Goal: Transaction & Acquisition: Purchase product/service

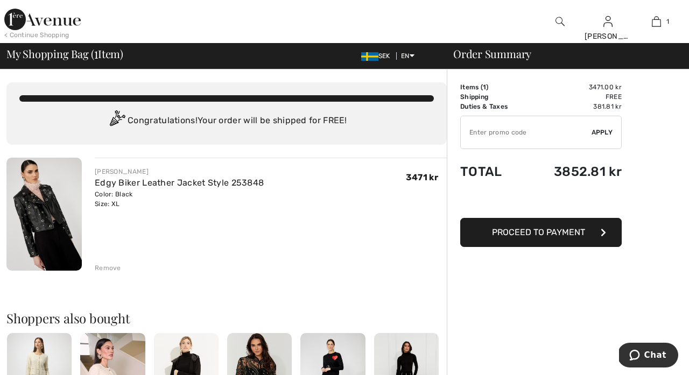
click at [101, 266] on div "Remove" at bounding box center [108, 268] width 26 height 10
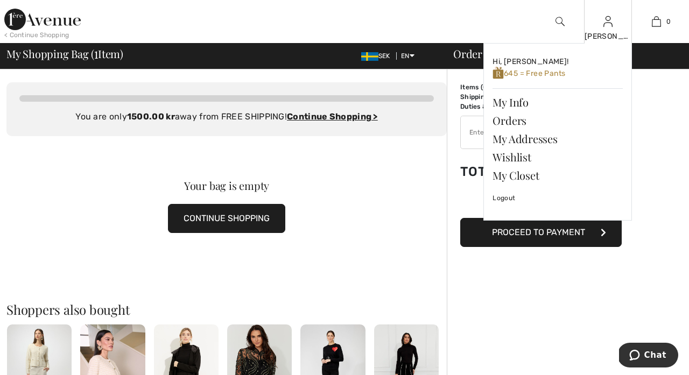
click at [607, 19] on img at bounding box center [607, 21] width 9 height 13
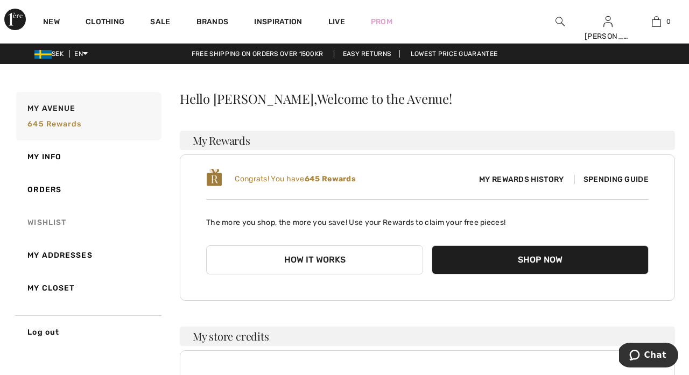
click at [50, 223] on link "Wishlist" at bounding box center [87, 222] width 147 height 33
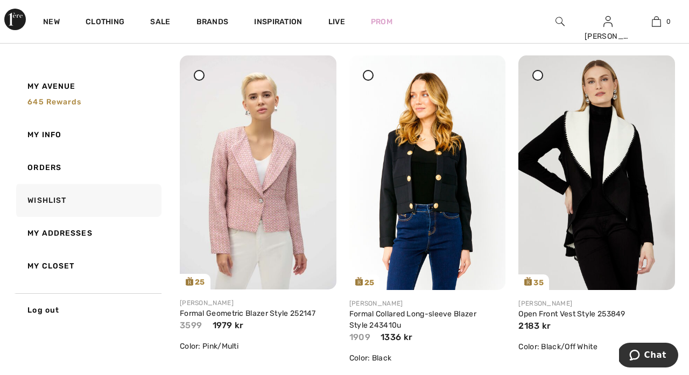
scroll to position [455, 0]
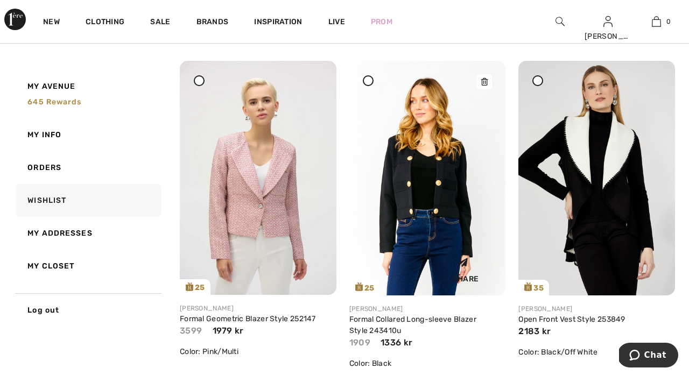
click at [421, 257] on div "Share" at bounding box center [427, 268] width 140 height 38
click at [393, 322] on link "Formal Collared Long-sleeve Blazer Style 243410u" at bounding box center [412, 325] width 127 height 20
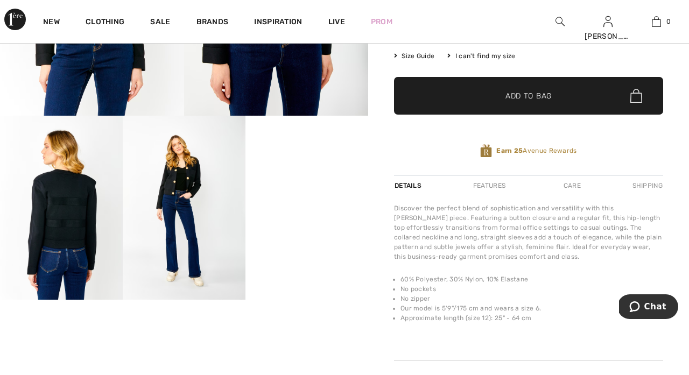
click at [492, 105] on span "✔ Added to Bag Add to Bag" at bounding box center [528, 96] width 269 height 38
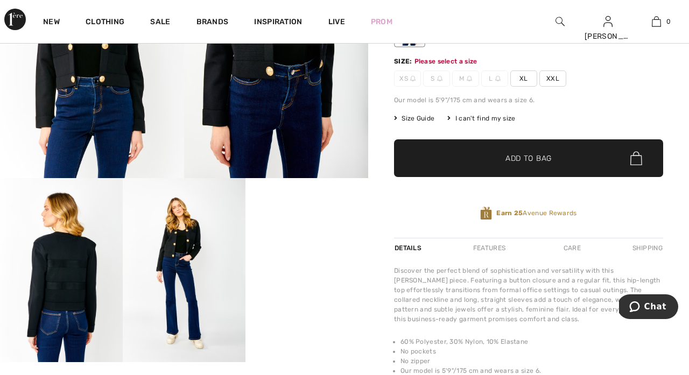
scroll to position [175, 0]
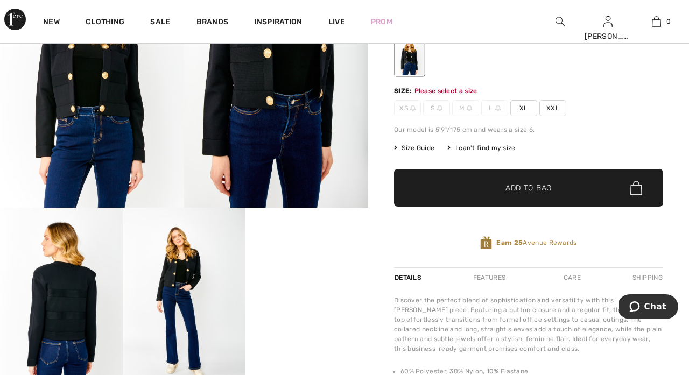
click at [555, 186] on span "✔ Added to Bag Add to Bag" at bounding box center [528, 188] width 269 height 38
click at [522, 111] on span "XL" at bounding box center [523, 108] width 27 height 16
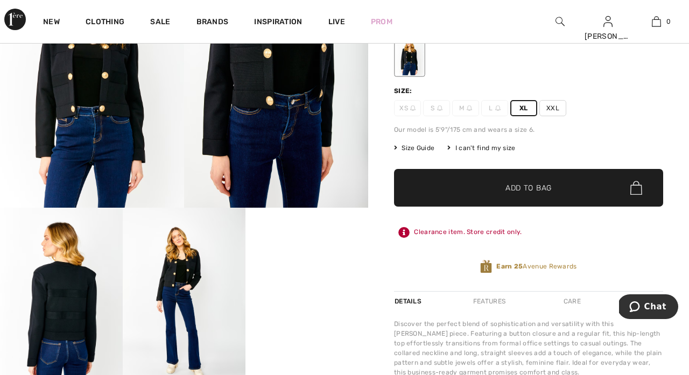
click at [520, 201] on span "✔ Added to Bag Add to Bag" at bounding box center [528, 188] width 269 height 38
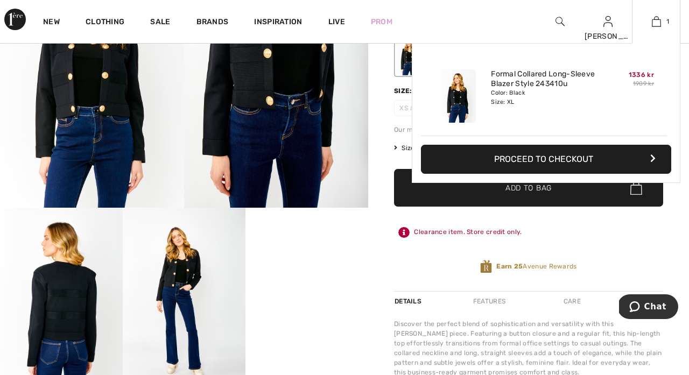
click at [624, 157] on button "Proceed to Checkout" at bounding box center [546, 159] width 250 height 29
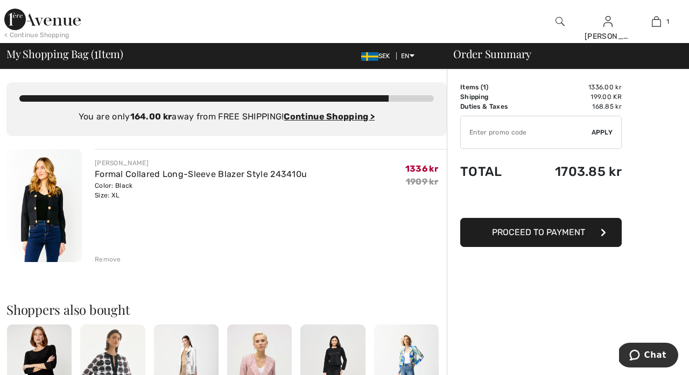
click at [491, 138] on input "TEXT" at bounding box center [526, 132] width 131 height 32
type input "EXTRA20"
click at [605, 133] on span "Apply" at bounding box center [603, 133] width 22 height 10
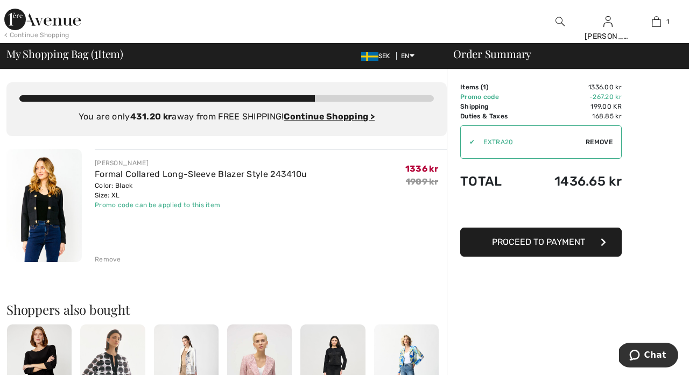
click at [111, 261] on div "Remove" at bounding box center [108, 260] width 26 height 10
